Goal: Find specific page/section: Find specific page/section

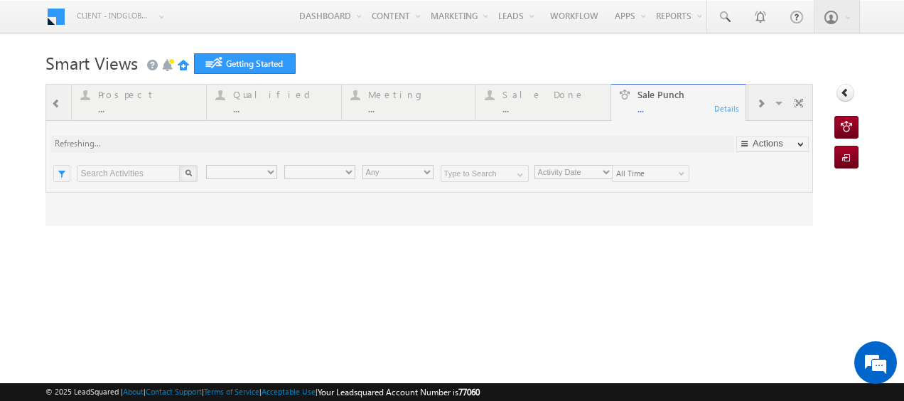
type input "Any Owner"
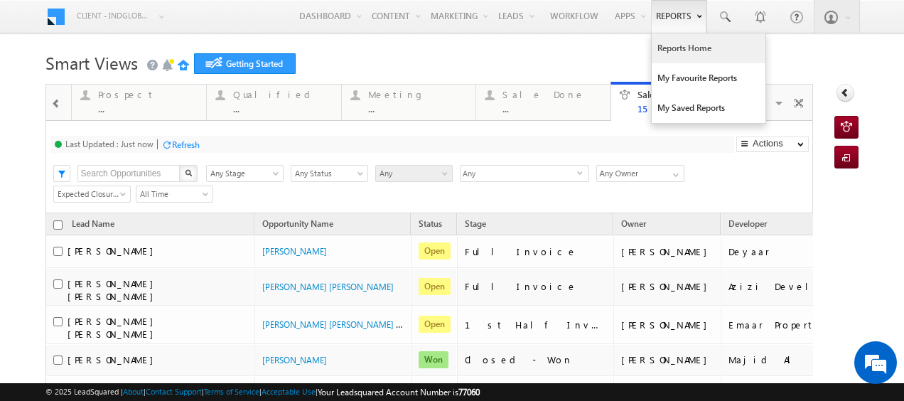
click at [674, 53] on link "Reports Home" at bounding box center [709, 48] width 114 height 30
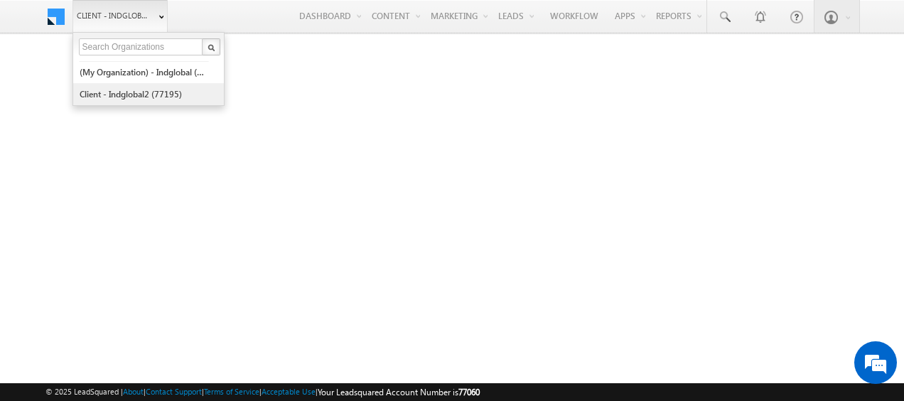
click at [121, 93] on link "Client - indglobal2 (77195)" at bounding box center [144, 94] width 130 height 22
